Goal: Information Seeking & Learning: Learn about a topic

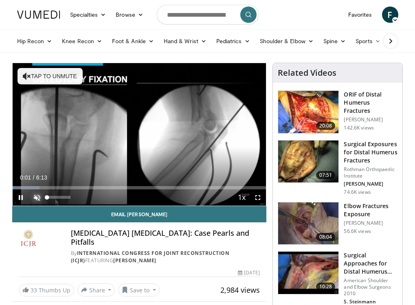
click at [36, 197] on span "Video Player" at bounding box center [37, 198] width 16 height 16
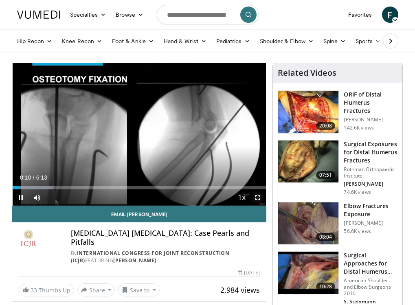
click at [258, 197] on span "Video Player" at bounding box center [258, 198] width 16 height 16
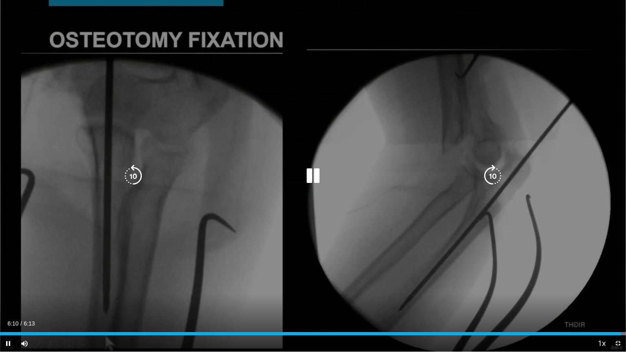
click at [415, 305] on div "10 seconds Tap to unmute" at bounding box center [313, 176] width 626 height 352
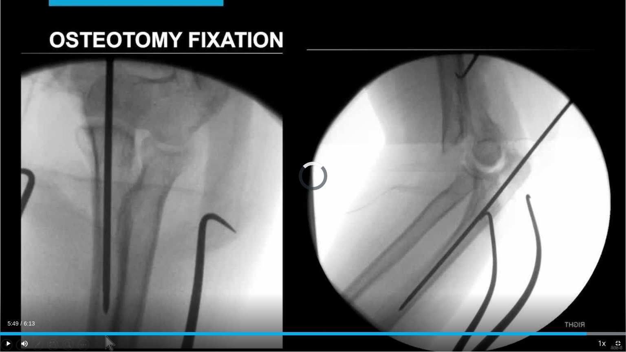
drag, startPoint x: 619, startPoint y: 335, endPoint x: 586, endPoint y: 336, distance: 33.4
click at [415, 305] on div "Current Time 5:49 / Duration 6:13 Play Skip Backward Skip Forward Mute Loaded :…" at bounding box center [313, 344] width 626 height 16
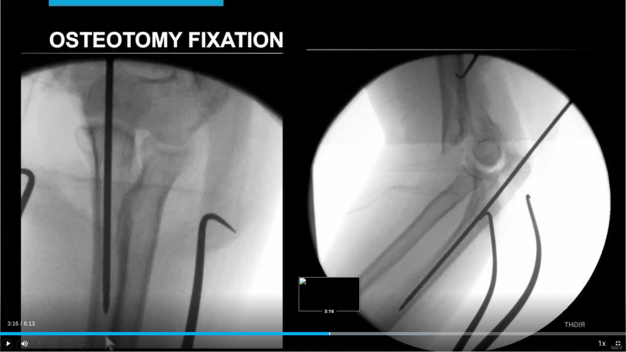
drag, startPoint x: 584, startPoint y: 332, endPoint x: 329, endPoint y: 328, distance: 254.8
click at [329, 305] on div "Loaded : 69.04% 3:16 3:16" at bounding box center [313, 332] width 626 height 8
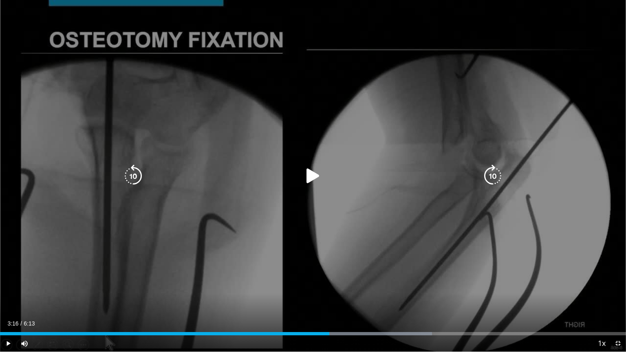
click at [314, 177] on icon "Video Player" at bounding box center [313, 176] width 23 height 23
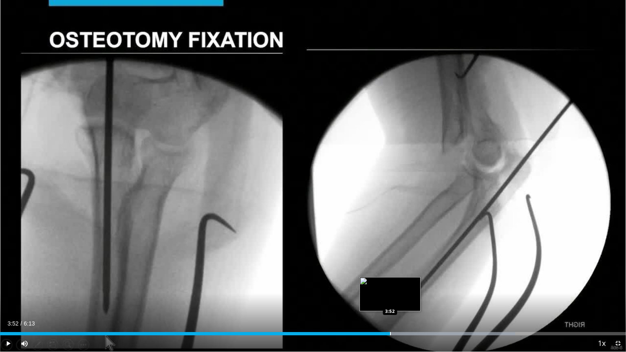
click at [390, 305] on div "Loaded : 82.32% 3:52 3:52" at bounding box center [313, 333] width 626 height 3
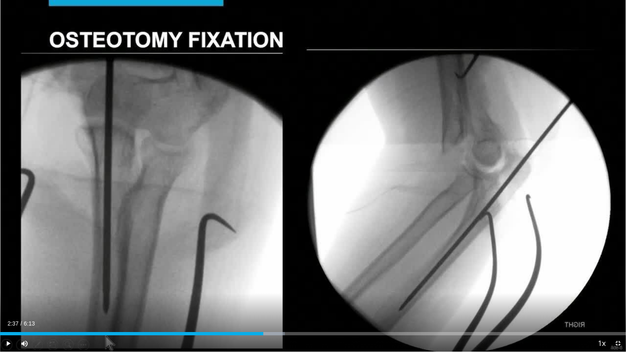
drag, startPoint x: 388, startPoint y: 332, endPoint x: 263, endPoint y: 335, distance: 124.8
click at [263, 305] on div "Loaded : 45.52% 2:37 2:37" at bounding box center [313, 333] width 626 height 3
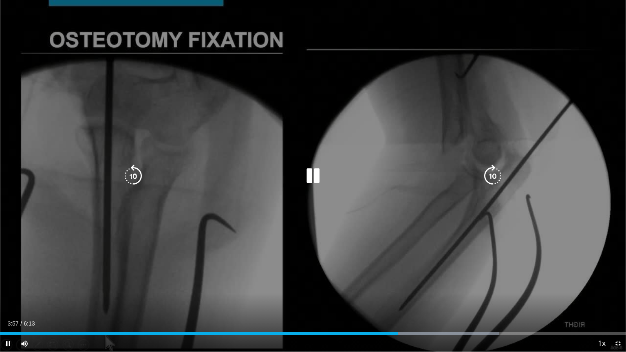
click at [271, 298] on div "10 seconds Tap to unmute" at bounding box center [313, 176] width 626 height 352
click at [307, 177] on icon "Video Player" at bounding box center [313, 176] width 23 height 23
click at [289, 250] on div "10 seconds Tap to unmute" at bounding box center [313, 176] width 626 height 352
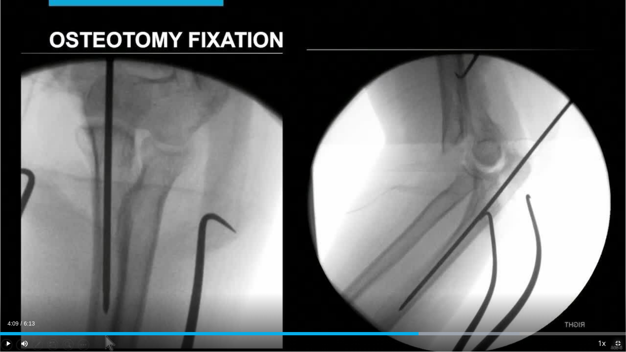
click at [415, 305] on span "Video Player" at bounding box center [618, 344] width 16 height 16
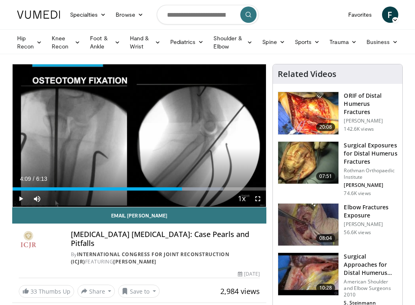
click at [312, 113] on img at bounding box center [308, 113] width 60 height 42
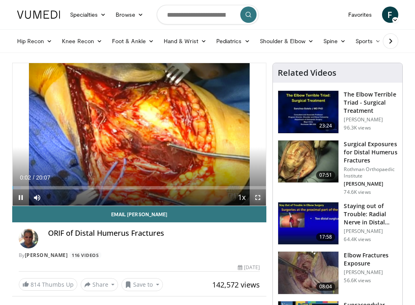
click at [259, 196] on span "Video Player" at bounding box center [258, 198] width 16 height 16
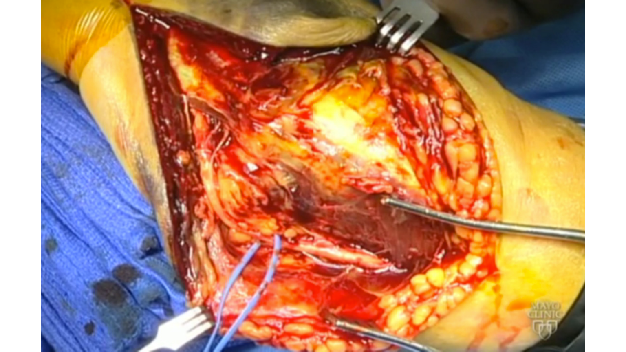
click at [376, 143] on div "10 seconds Tap to unmute" at bounding box center [313, 176] width 626 height 352
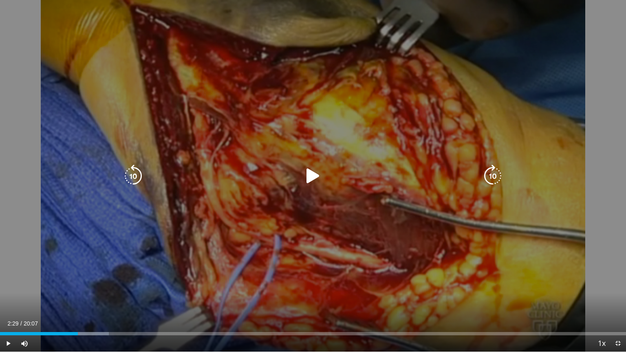
click at [192, 149] on div "10 seconds Tap to unmute" at bounding box center [313, 176] width 626 height 352
click at [139, 175] on icon "Video Player" at bounding box center [133, 176] width 23 height 23
click at [135, 174] on icon "Video Player" at bounding box center [133, 176] width 23 height 23
click at [415, 180] on div "Video Player" at bounding box center [313, 176] width 376 height 16
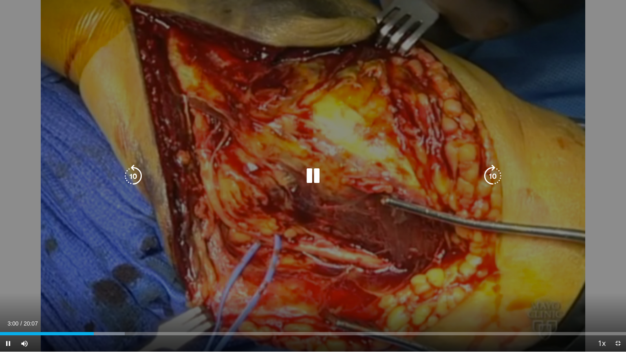
click at [138, 173] on icon "Video Player" at bounding box center [133, 176] width 23 height 23
click at [140, 172] on icon "Video Player" at bounding box center [133, 176] width 23 height 23
click at [125, 174] on icon "Video Player" at bounding box center [133, 176] width 23 height 23
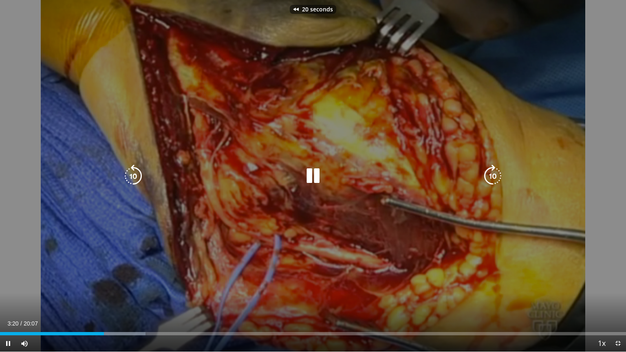
click at [125, 174] on icon "Video Player" at bounding box center [133, 176] width 23 height 23
click at [132, 177] on icon "Video Player" at bounding box center [133, 176] width 23 height 23
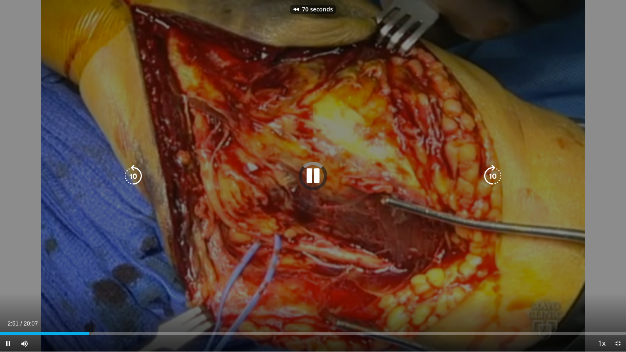
click at [132, 177] on icon "Video Player" at bounding box center [133, 176] width 23 height 23
click at [133, 175] on icon "Video Player" at bounding box center [133, 176] width 23 height 23
click at [136, 174] on icon "Video Player" at bounding box center [133, 176] width 23 height 23
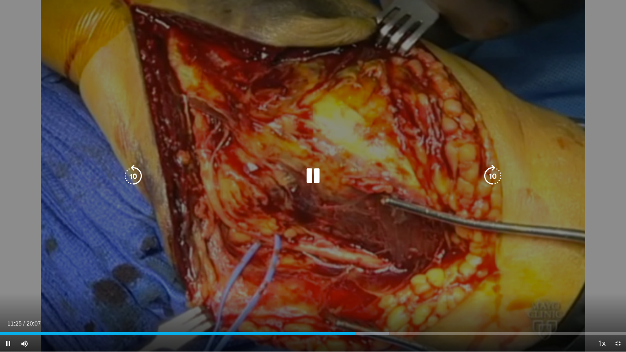
click at [135, 174] on icon "Video Player" at bounding box center [133, 176] width 23 height 23
click at [415, 176] on icon "Video Player" at bounding box center [492, 176] width 23 height 23
click at [129, 173] on icon "Video Player" at bounding box center [133, 176] width 23 height 23
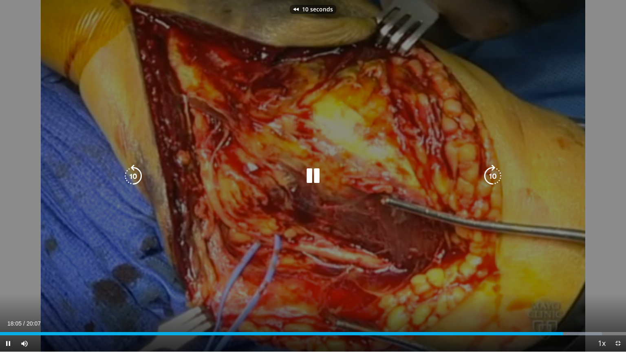
click at [129, 173] on icon "Video Player" at bounding box center [133, 176] width 23 height 23
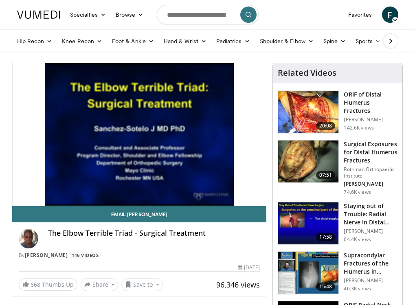
click at [321, 161] on img at bounding box center [308, 162] width 60 height 42
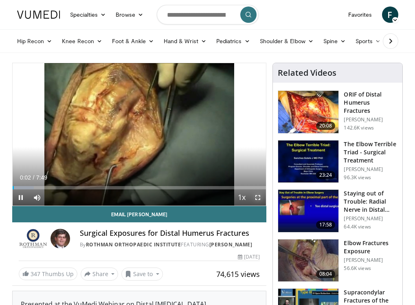
click at [258, 198] on span "Video Player" at bounding box center [258, 198] width 16 height 16
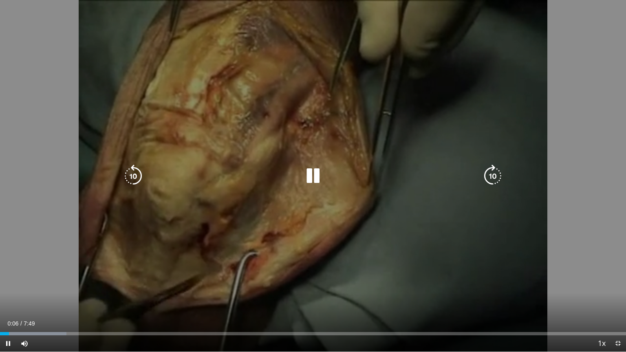
click at [415, 176] on icon "Video Player" at bounding box center [492, 176] width 23 height 23
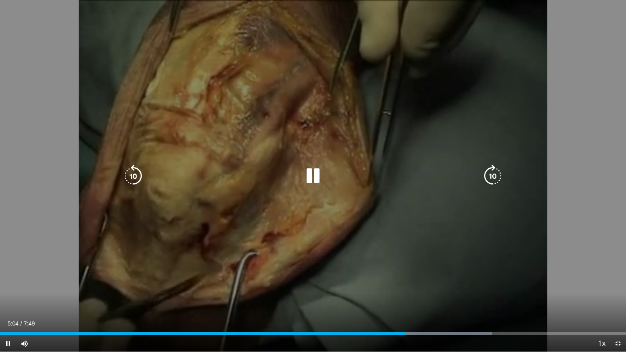
click at [132, 172] on icon "Video Player" at bounding box center [133, 176] width 23 height 23
click at [127, 176] on icon "Video Player" at bounding box center [133, 176] width 23 height 23
click at [314, 175] on icon "Video Player" at bounding box center [313, 176] width 23 height 23
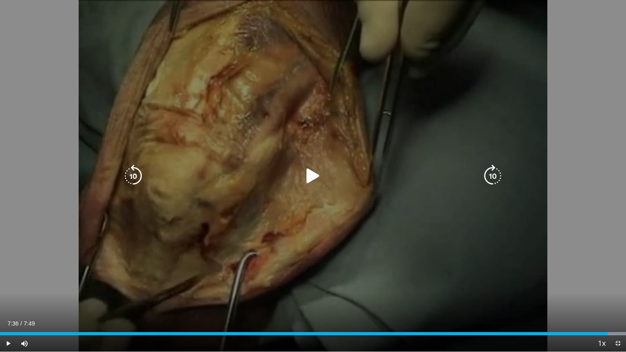
click at [315, 179] on icon "Video Player" at bounding box center [313, 176] width 23 height 23
click at [135, 173] on icon "Video Player" at bounding box center [133, 176] width 23 height 23
click at [135, 172] on icon "Video Player" at bounding box center [133, 176] width 23 height 23
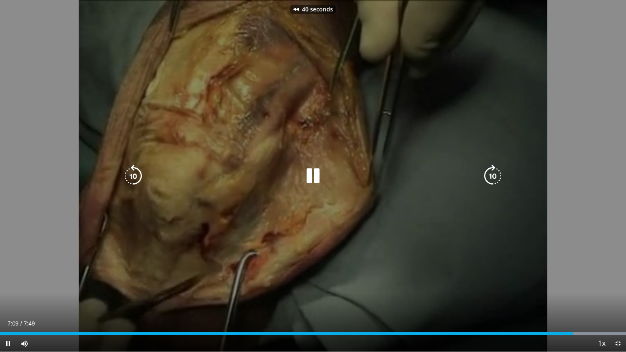
click at [135, 172] on icon "Video Player" at bounding box center [133, 176] width 23 height 23
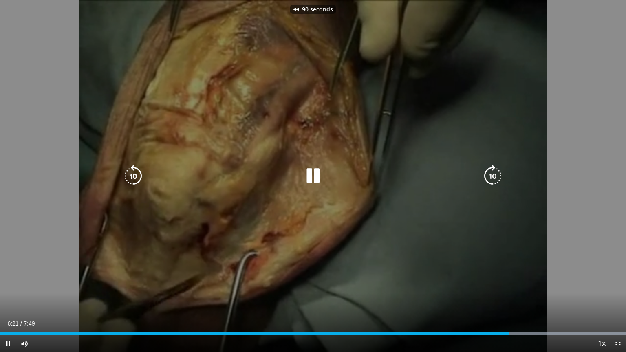
click at [135, 172] on icon "Video Player" at bounding box center [133, 176] width 23 height 23
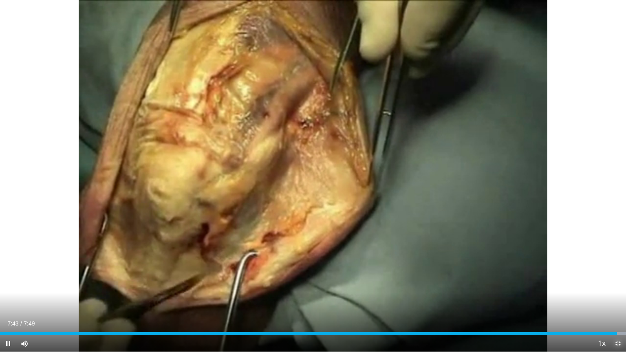
click at [415, 305] on span "Video Player" at bounding box center [618, 344] width 16 height 16
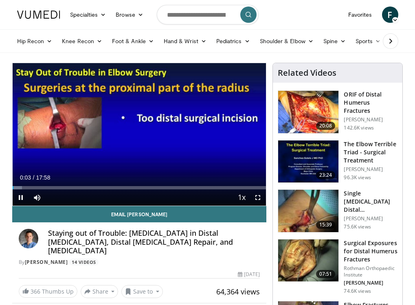
click at [300, 261] on img at bounding box center [308, 261] width 60 height 42
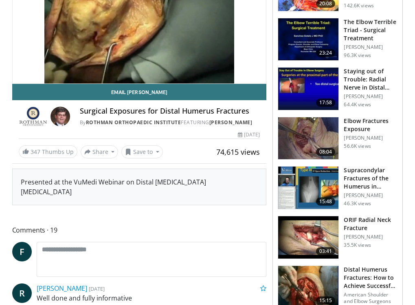
scroll to position [163, 0]
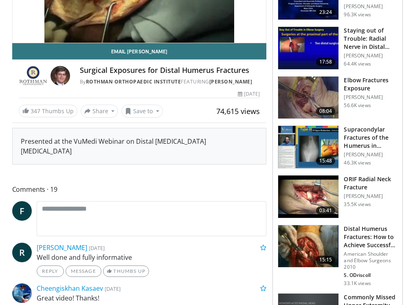
click at [315, 252] on img at bounding box center [308, 246] width 60 height 42
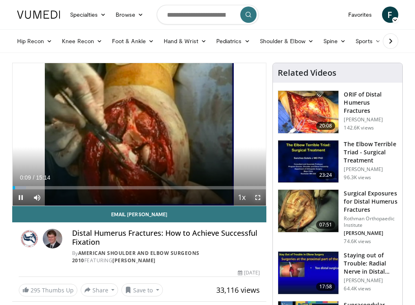
click at [258, 198] on span "Video Player" at bounding box center [258, 198] width 16 height 16
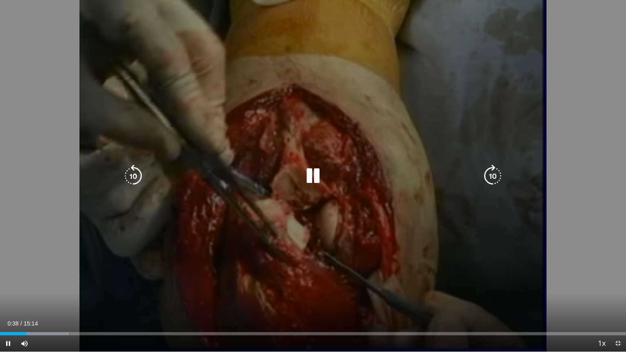
click at [415, 177] on icon "Video Player" at bounding box center [492, 176] width 23 height 23
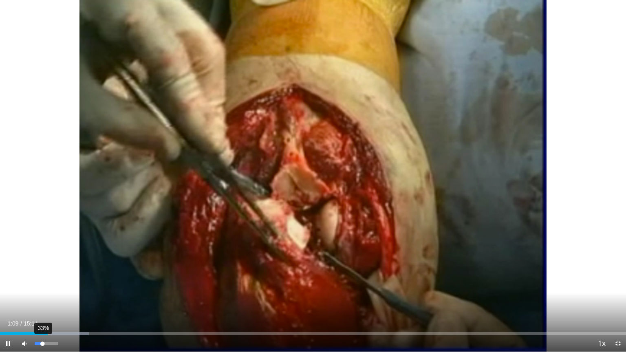
drag, startPoint x: 57, startPoint y: 344, endPoint x: 42, endPoint y: 344, distance: 14.7
click at [42, 305] on div "Volume Level" at bounding box center [39, 343] width 8 height 3
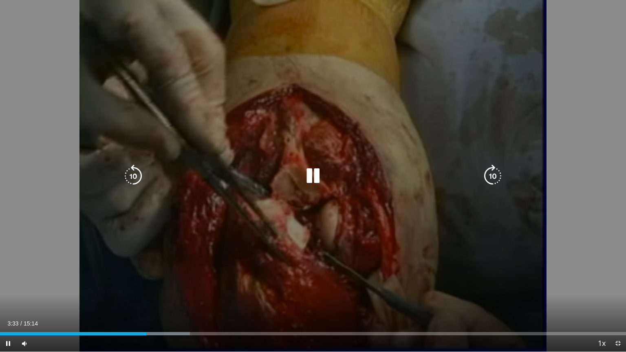
click at [133, 174] on icon "Video Player" at bounding box center [133, 176] width 23 height 23
click at [317, 173] on icon "Video Player" at bounding box center [313, 176] width 23 height 23
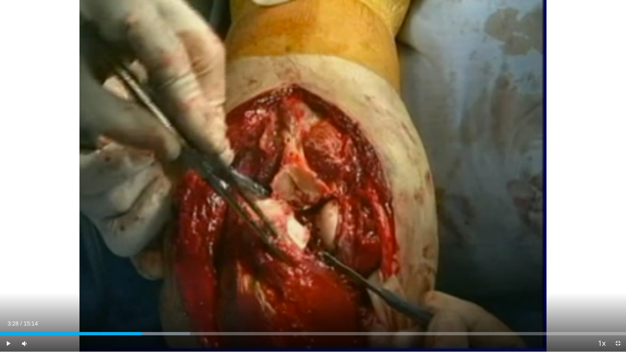
click at [312, 174] on div "10 seconds Tap to unmute" at bounding box center [313, 176] width 626 height 352
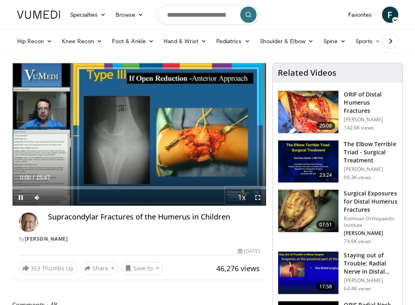
click at [308, 101] on img at bounding box center [308, 112] width 60 height 42
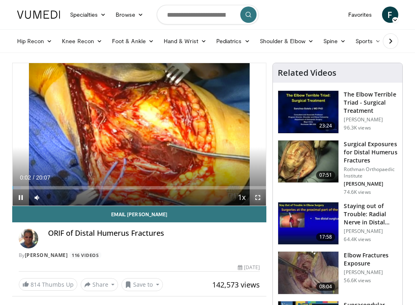
click at [257, 197] on span "Video Player" at bounding box center [258, 198] width 16 height 16
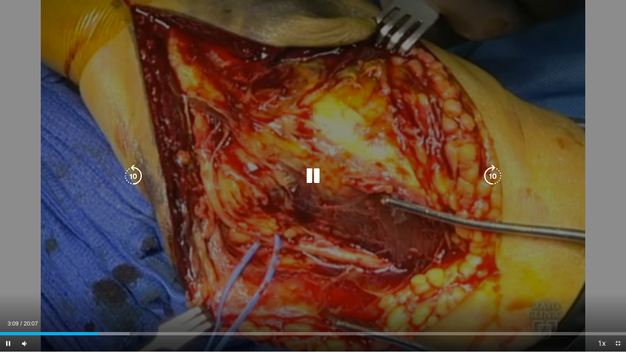
click at [135, 174] on icon "Video Player" at bounding box center [133, 176] width 23 height 23
click at [134, 174] on icon "Video Player" at bounding box center [133, 176] width 23 height 23
click at [133, 174] on icon "Video Player" at bounding box center [133, 176] width 23 height 23
click at [129, 195] on div "30 seconds Tap to unmute" at bounding box center [313, 176] width 626 height 352
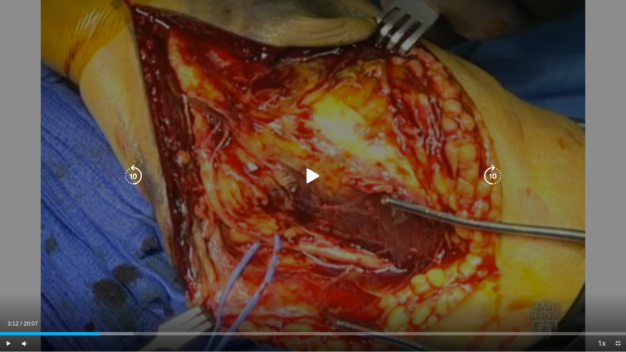
click at [312, 177] on icon "Video Player" at bounding box center [313, 176] width 23 height 23
click at [309, 176] on icon "Video Player" at bounding box center [313, 176] width 23 height 23
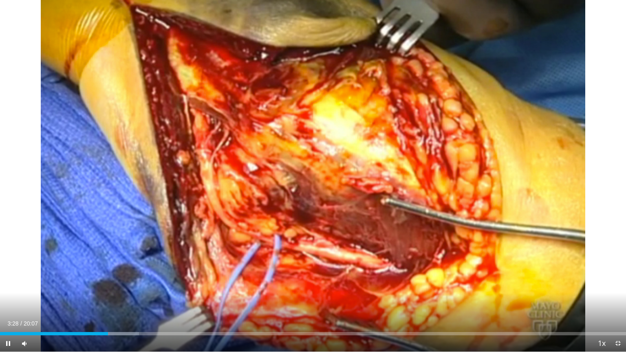
click at [311, 173] on div "30 seconds Tap to unmute" at bounding box center [313, 176] width 626 height 352
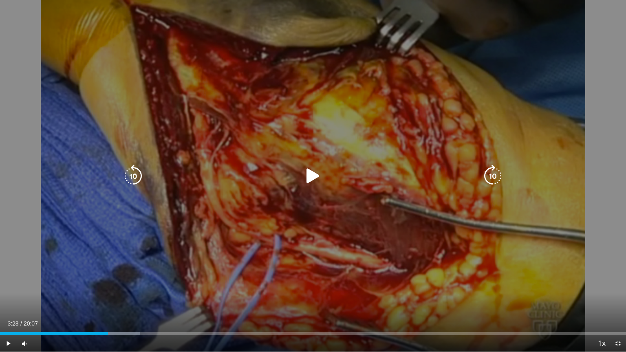
click at [133, 178] on icon "Video Player" at bounding box center [133, 176] width 23 height 23
click at [135, 177] on icon "Video Player" at bounding box center [133, 176] width 23 height 23
click at [308, 176] on icon "Video Player" at bounding box center [313, 176] width 23 height 23
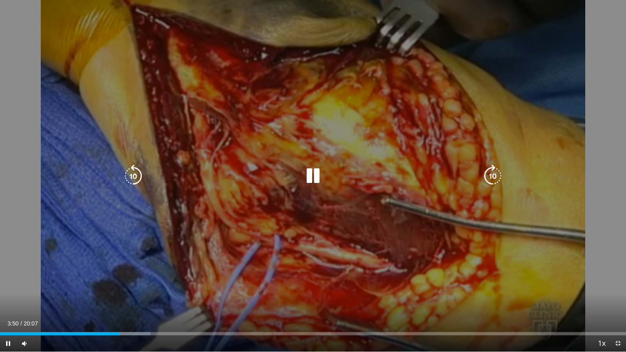
click at [245, 184] on div "Video Player" at bounding box center [313, 176] width 376 height 16
click at [309, 177] on icon "Video Player" at bounding box center [313, 176] width 23 height 23
click at [135, 178] on icon "Video Player" at bounding box center [133, 176] width 23 height 23
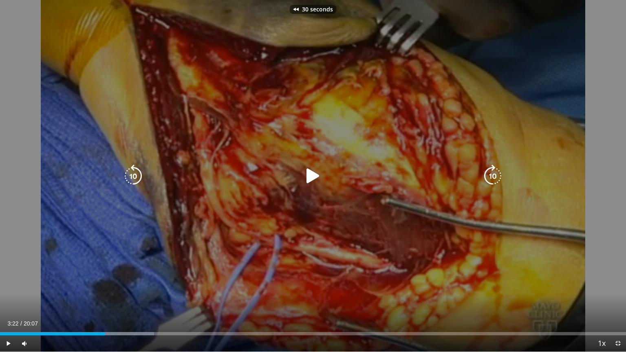
click at [135, 178] on icon "Video Player" at bounding box center [133, 176] width 23 height 23
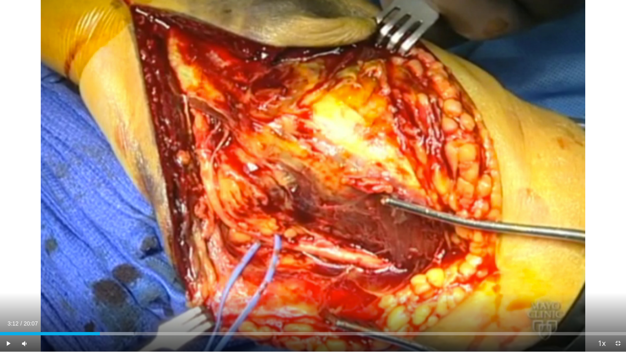
click at [305, 174] on div "40 seconds Tap to unmute" at bounding box center [313, 176] width 626 height 352
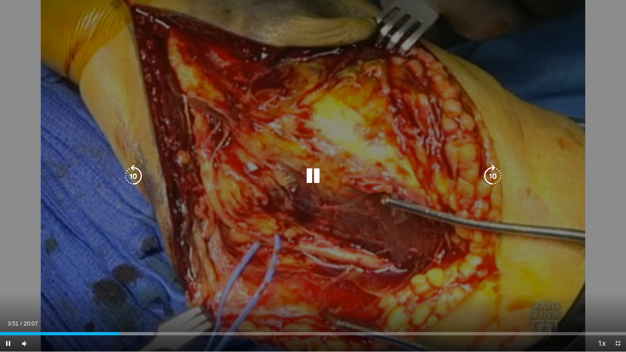
click at [316, 174] on icon "Video Player" at bounding box center [313, 176] width 23 height 23
click at [134, 175] on icon "Video Player" at bounding box center [133, 176] width 23 height 23
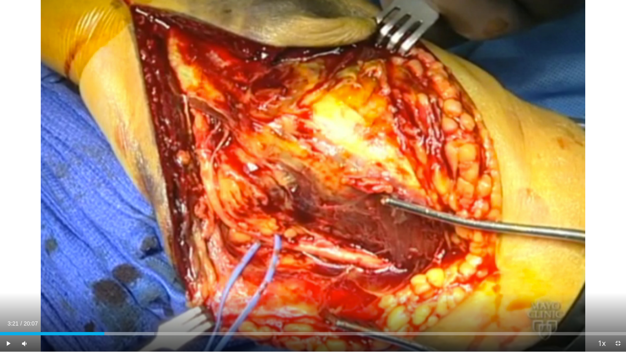
click at [134, 175] on div "30 seconds Tap to unmute" at bounding box center [313, 176] width 626 height 352
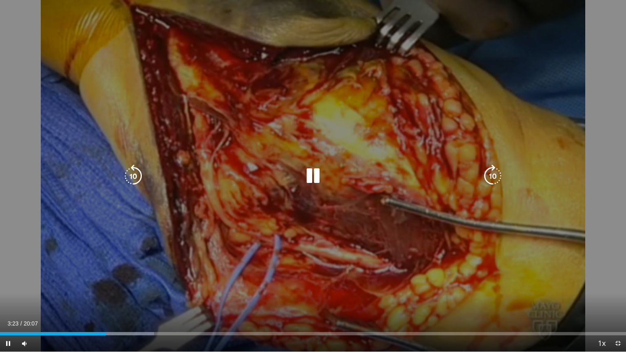
click at [135, 175] on icon "Video Player" at bounding box center [133, 176] width 23 height 23
click at [310, 173] on icon "Video Player" at bounding box center [313, 176] width 23 height 23
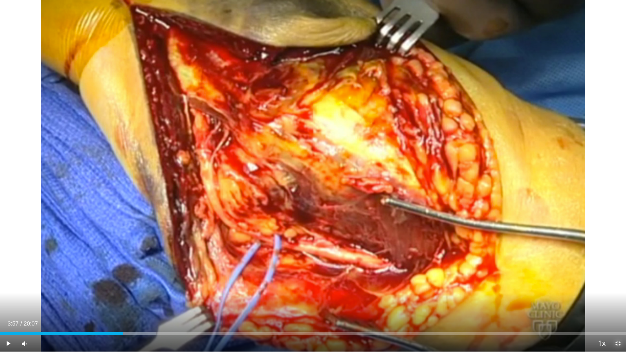
click at [415, 305] on span "Video Player" at bounding box center [618, 344] width 16 height 16
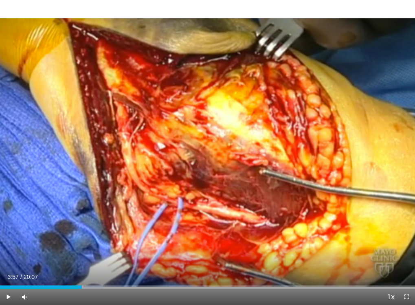
scroll to position [571, 0]
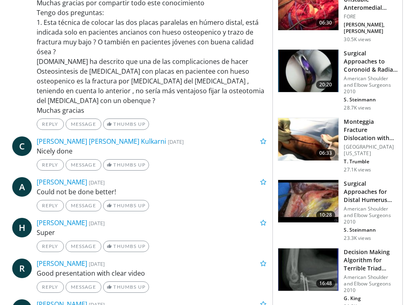
click at [307, 195] on img at bounding box center [308, 201] width 60 height 42
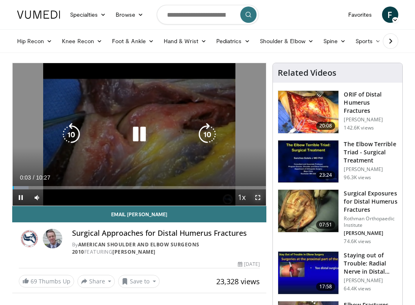
drag, startPoint x: 258, startPoint y: 197, endPoint x: 265, endPoint y: 236, distance: 40.4
click at [258, 197] on span "Video Player" at bounding box center [258, 198] width 16 height 16
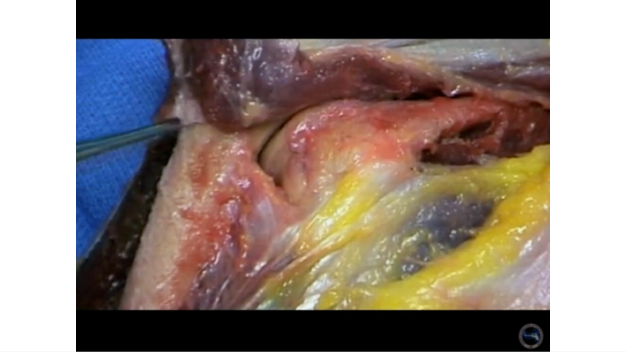
click at [415, 177] on div "10 seconds Tap to unmute" at bounding box center [313, 176] width 626 height 352
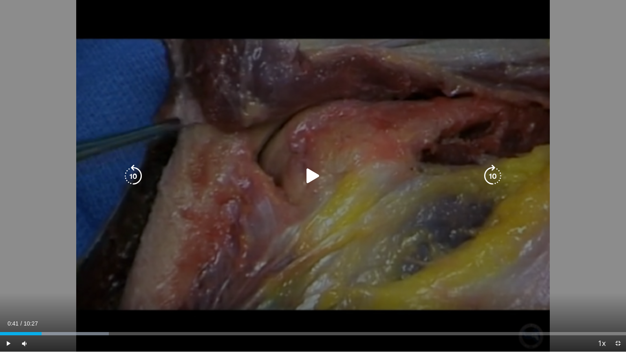
click at [415, 177] on icon "Video Player" at bounding box center [492, 176] width 23 height 23
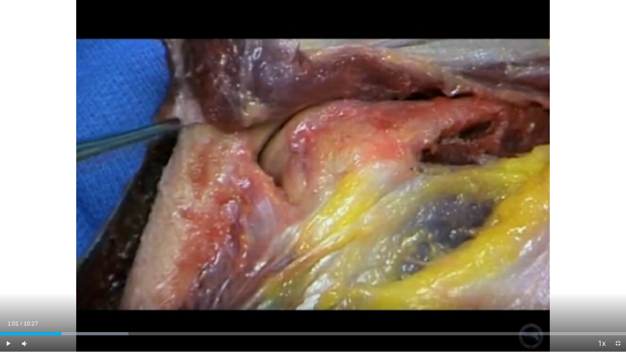
click at [415, 177] on div "20 seconds Tap to unmute" at bounding box center [313, 176] width 626 height 352
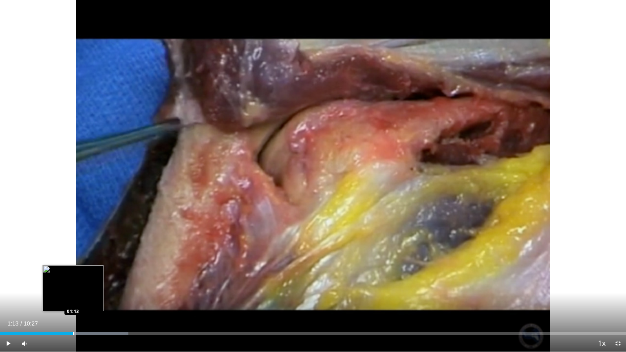
drag, startPoint x: 62, startPoint y: 334, endPoint x: 73, endPoint y: 334, distance: 11.4
click at [73, 305] on div "Progress Bar" at bounding box center [73, 333] width 1 height 3
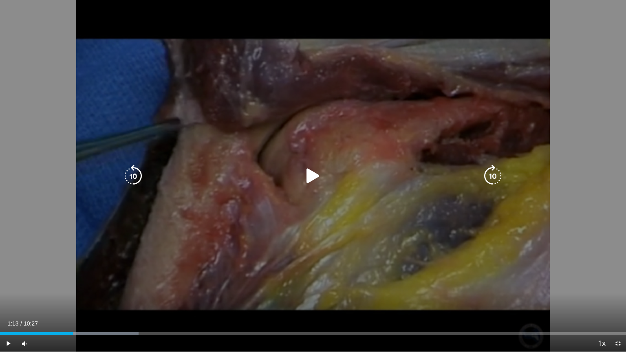
click at [311, 175] on icon "Video Player" at bounding box center [313, 176] width 23 height 23
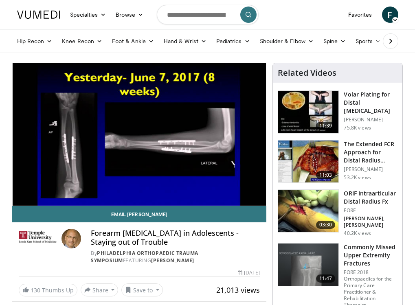
scroll to position [16, 0]
